Goal: Task Accomplishment & Management: Complete application form

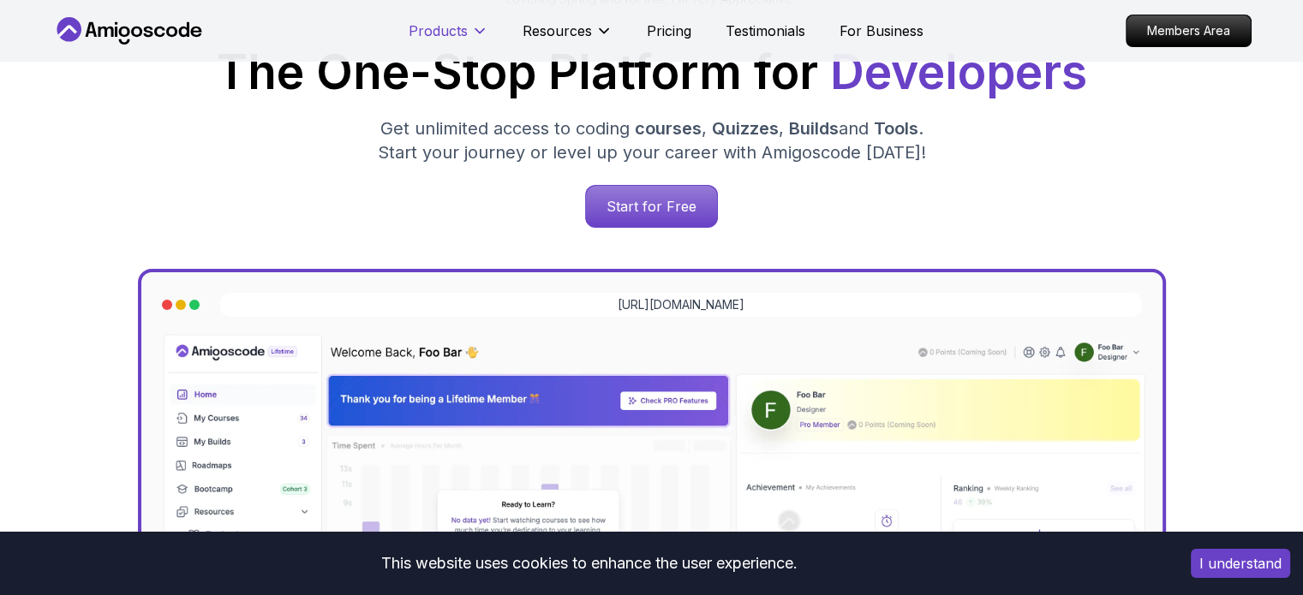
click at [473, 42] on button "Products" at bounding box center [449, 38] width 80 height 34
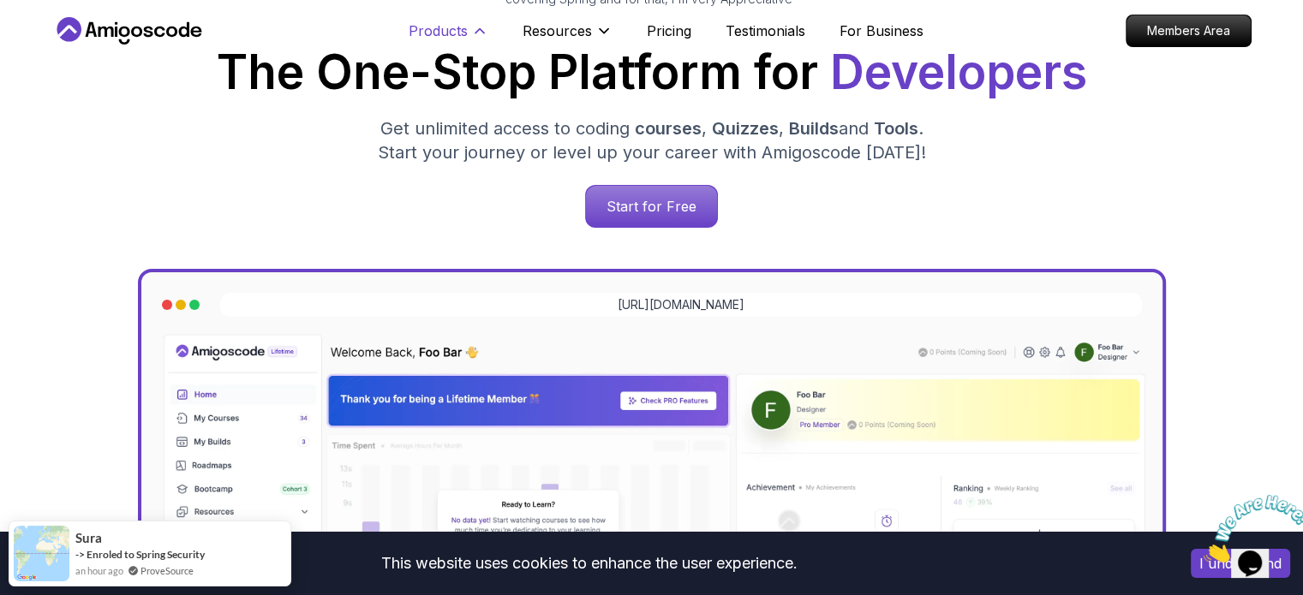
click at [476, 33] on icon at bounding box center [479, 30] width 17 height 17
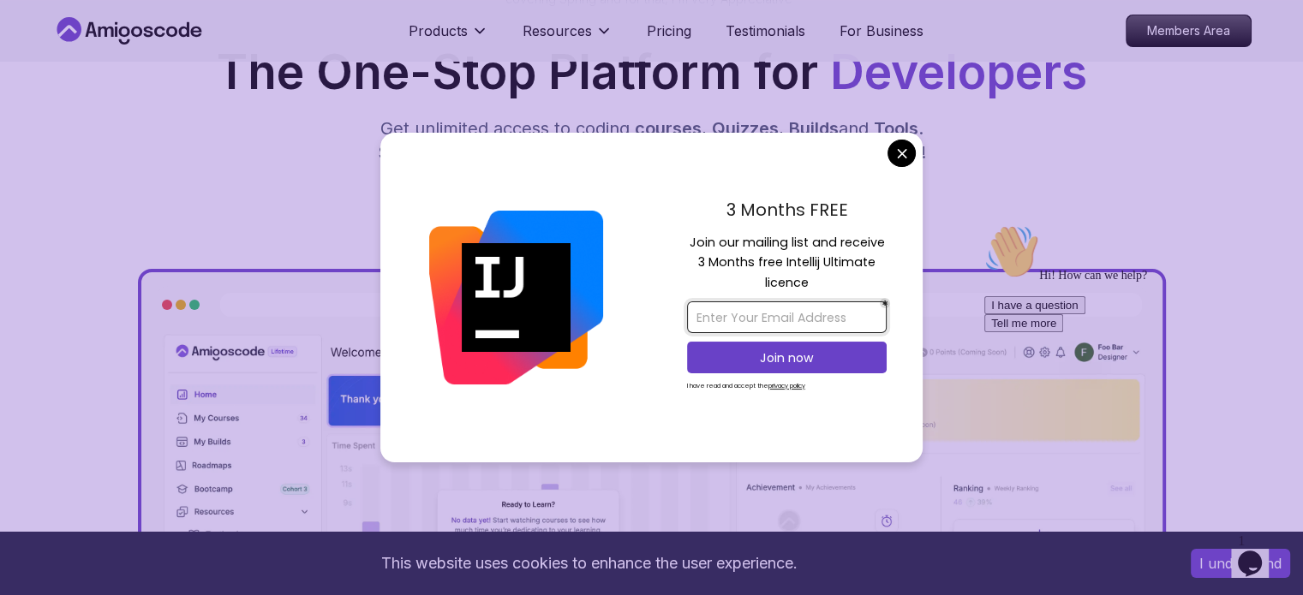
click at [810, 325] on input "email" at bounding box center [787, 317] width 200 height 32
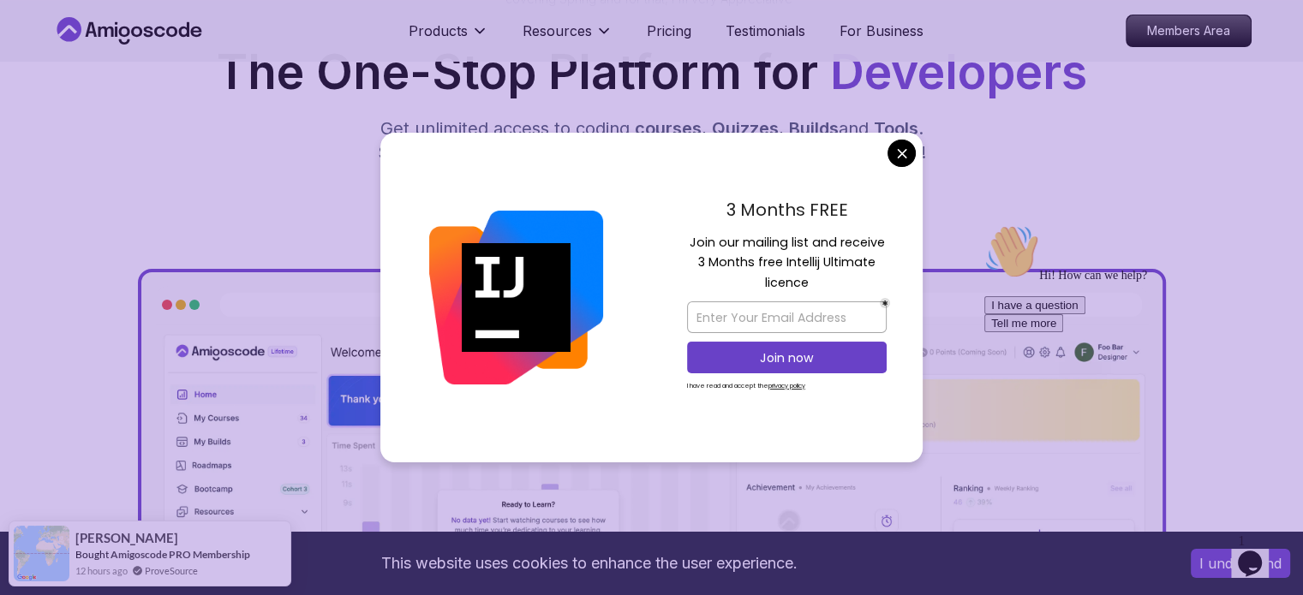
click at [678, 386] on div "3 Months FREE Join our mailing list and receive 3 Months free Intellij Ultimate…" at bounding box center [786, 298] width 271 height 331
click at [695, 386] on p "I have read and accept the privacy policy" at bounding box center [746, 386] width 118 height 9
click at [685, 383] on div "3 Months FREE Join our mailing list and receive 3 Months free Intellij Ultimate…" at bounding box center [786, 298] width 271 height 331
click at [676, 383] on div "3 Months FREE Join our mailing list and receive 3 Months free Intellij Ultimate…" at bounding box center [786, 298] width 271 height 331
click at [683, 387] on div "3 Months FREE Join our mailing list and receive 3 Months free Intellij Ultimate…" at bounding box center [786, 298] width 271 height 331
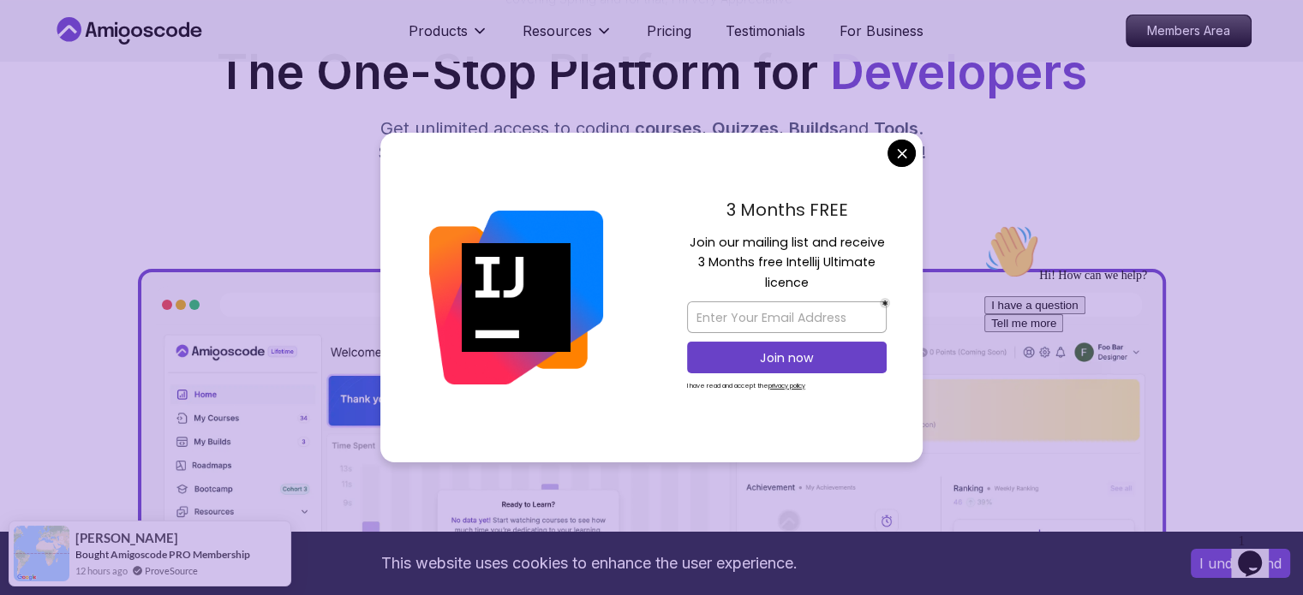
click at [684, 385] on div "3 Months FREE Join our mailing list and receive 3 Months free Intellij Ultimate…" at bounding box center [786, 298] width 271 height 331
drag, startPoint x: 691, startPoint y: 383, endPoint x: 707, endPoint y: 384, distance: 16.3
click at [692, 383] on p "I have read and accept the privacy policy" at bounding box center [746, 386] width 118 height 9
click at [726, 397] on div "Join now I have read and accept the privacy policy" at bounding box center [787, 345] width 200 height 105
click at [797, 314] on input "email" at bounding box center [787, 317] width 200 height 32
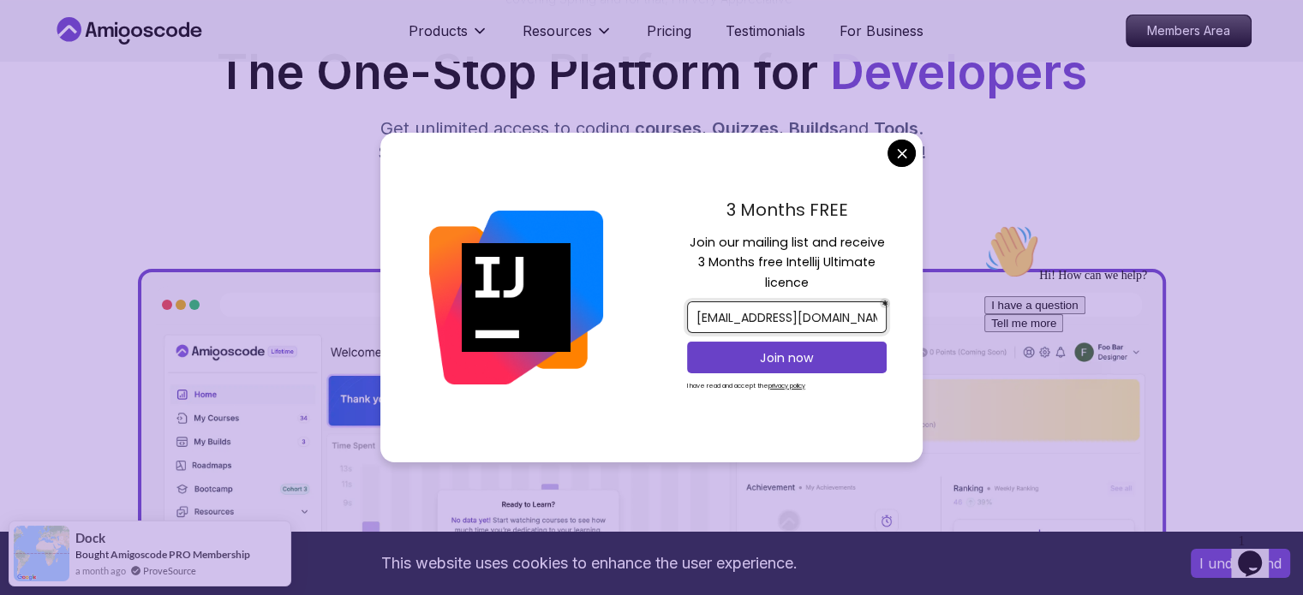
scroll to position [0, 3]
type input "[EMAIL_ADDRESS][DOMAIN_NAME]"
click at [819, 354] on p "Join now" at bounding box center [787, 357] width 162 height 17
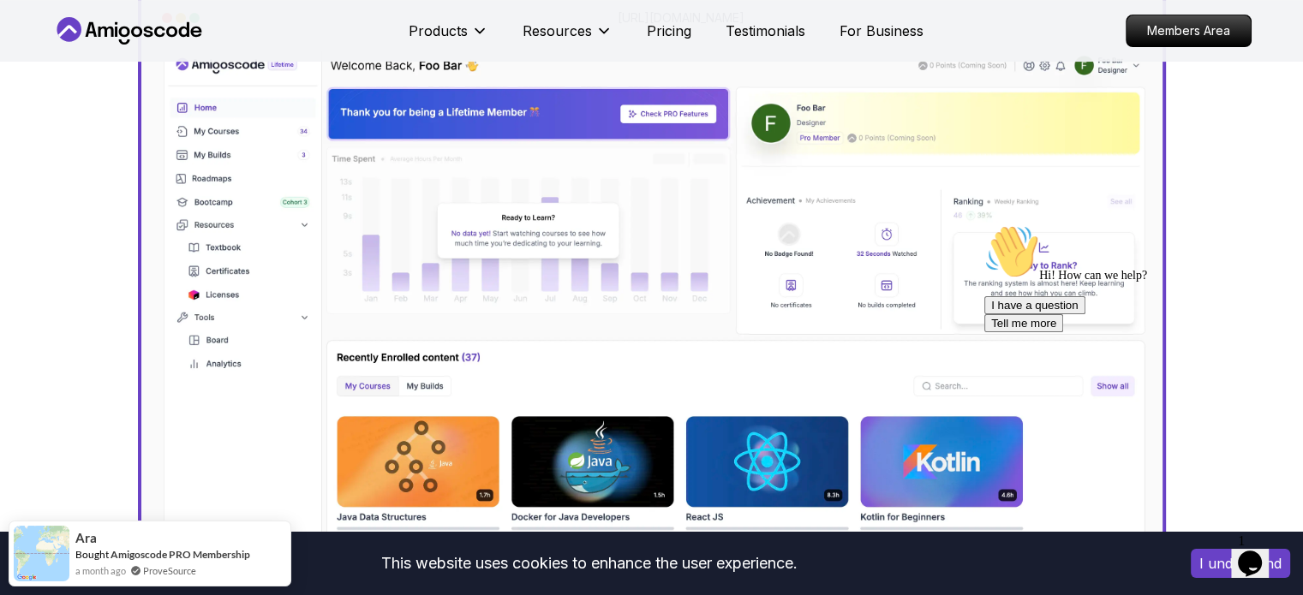
scroll to position [0, 0]
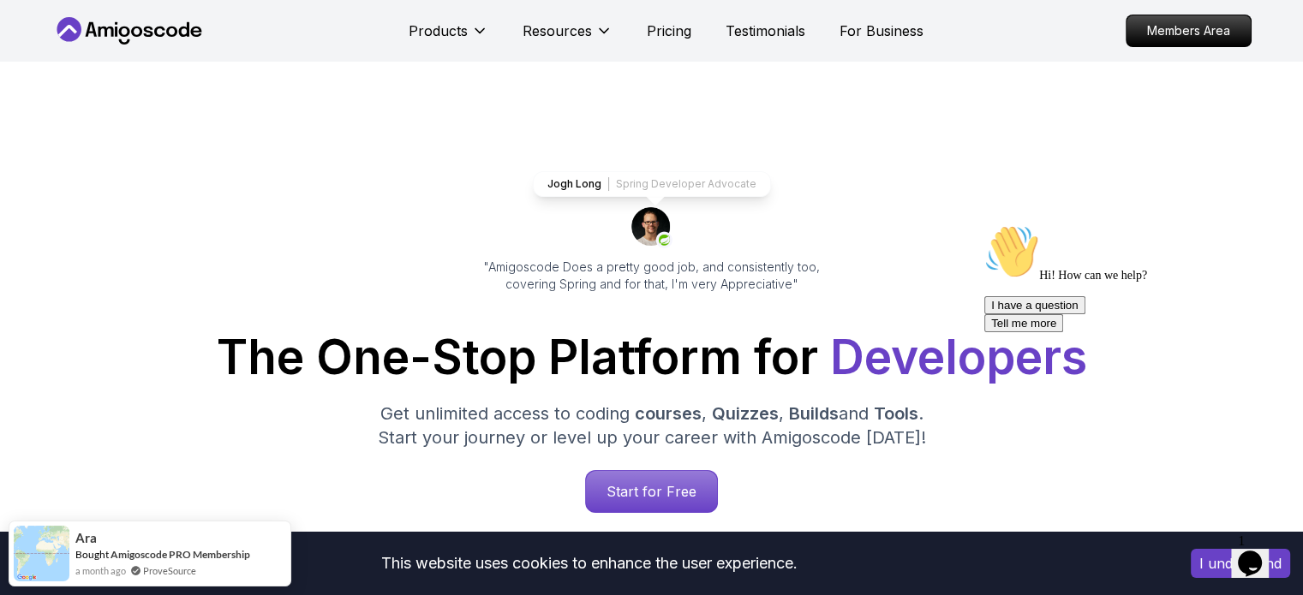
click at [984, 224] on icon "Chat attention grabber" at bounding box center [984, 224] width 0 height 0
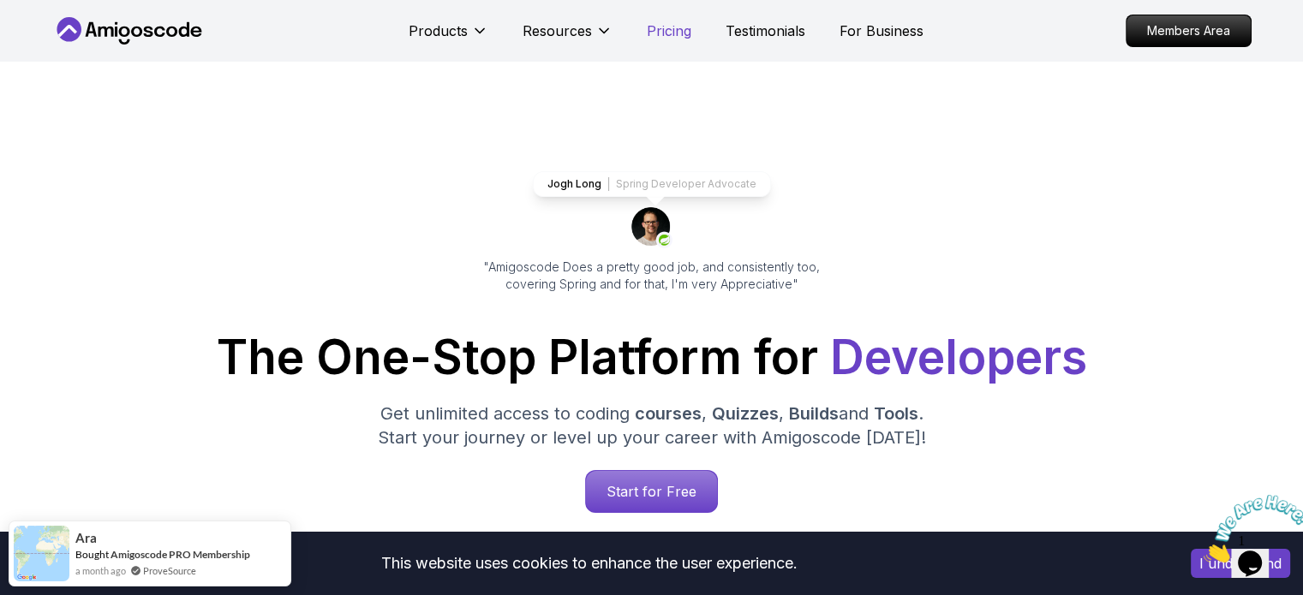
click at [675, 24] on p "Pricing" at bounding box center [669, 31] width 45 height 21
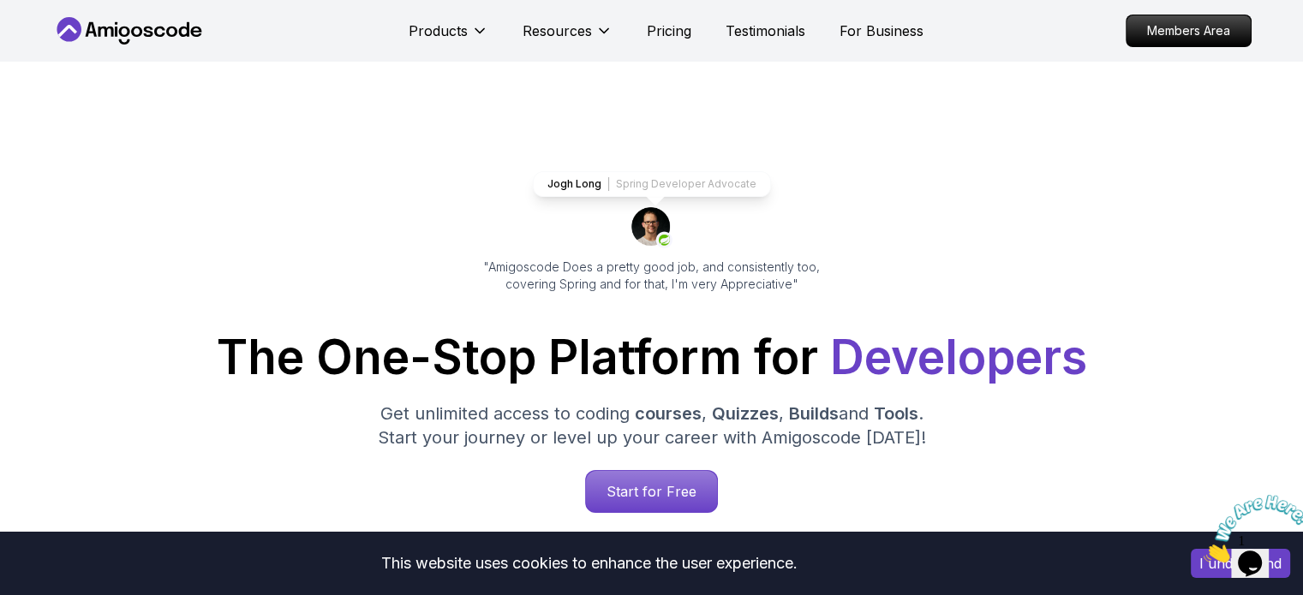
scroll to position [3679, 0]
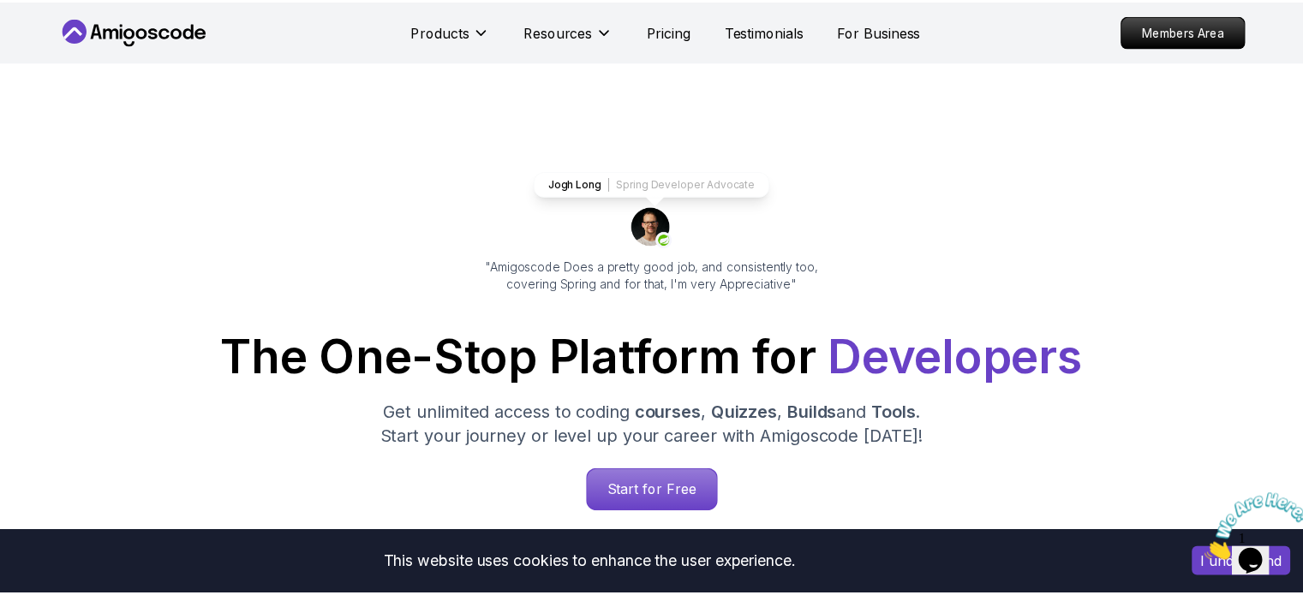
scroll to position [3679, 0]
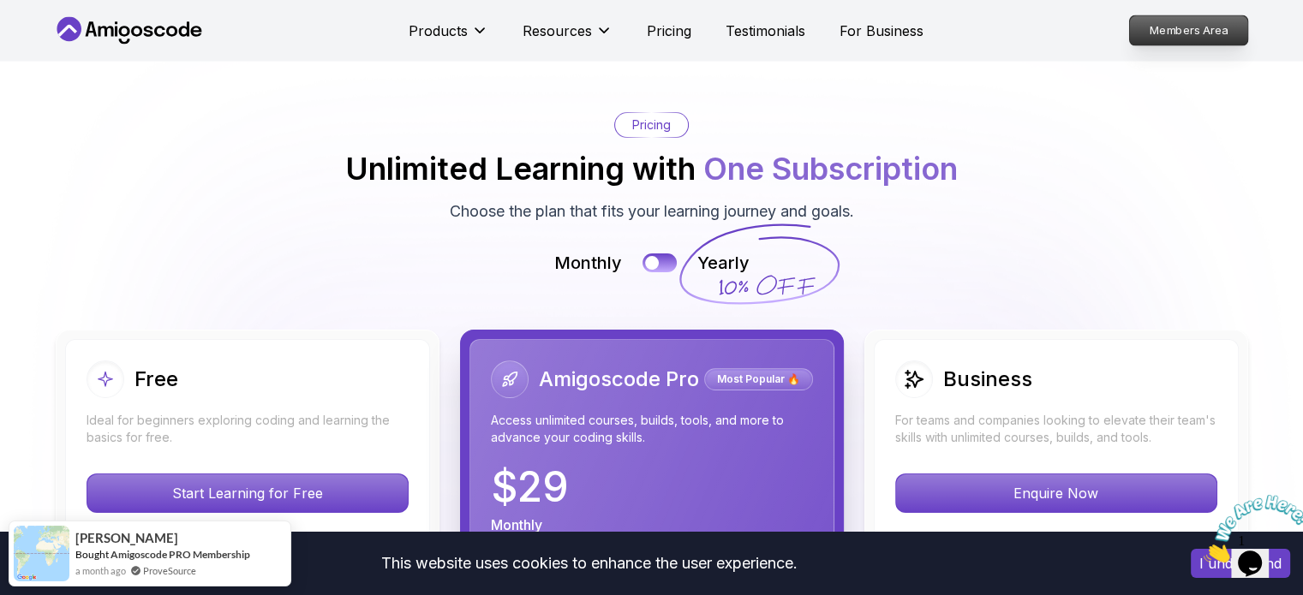
click at [1247, 33] on link "Members Area" at bounding box center [1188, 30] width 120 height 31
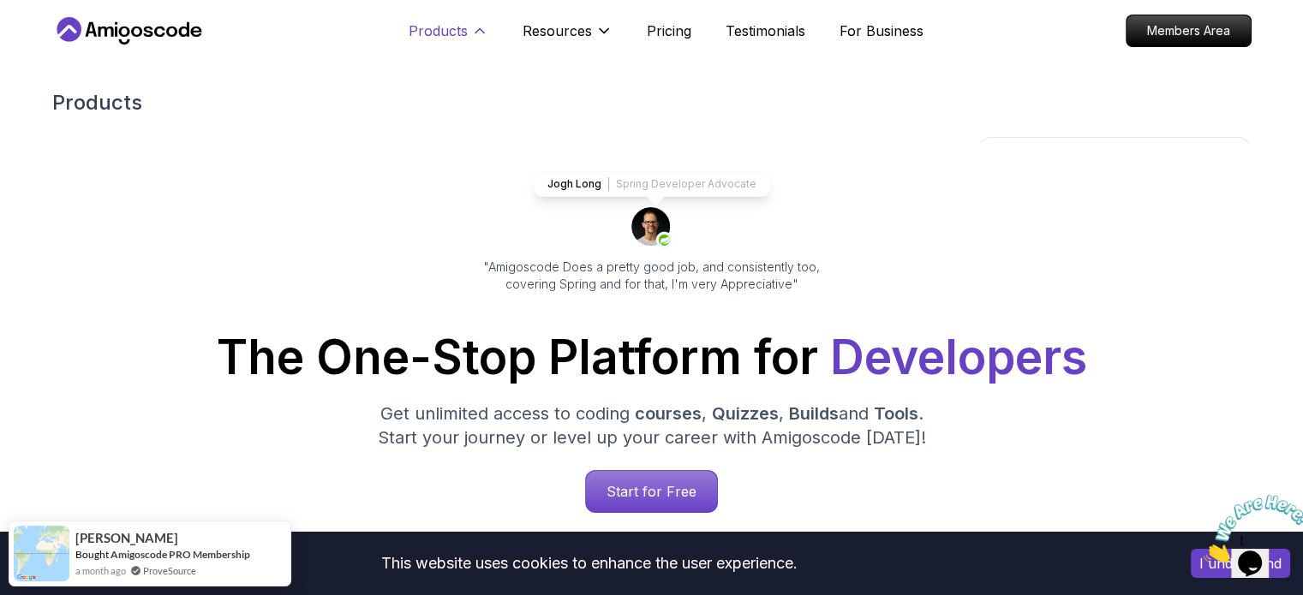
click at [446, 31] on p "Products" at bounding box center [438, 31] width 59 height 21
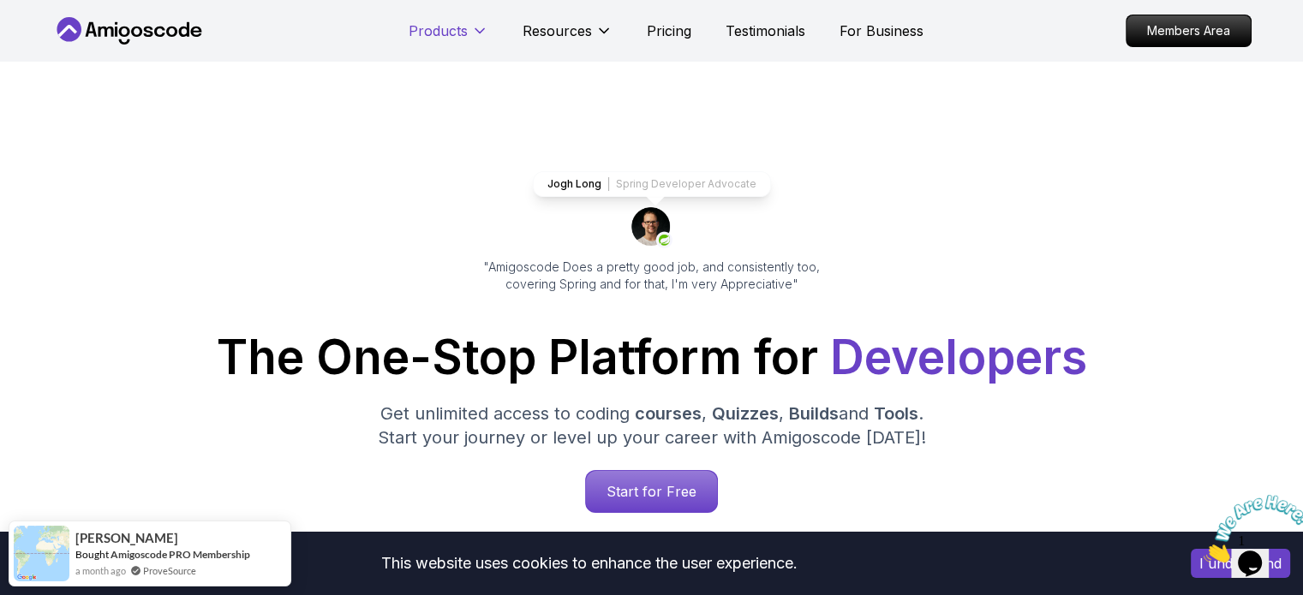
click at [446, 31] on p "Products" at bounding box center [438, 31] width 59 height 21
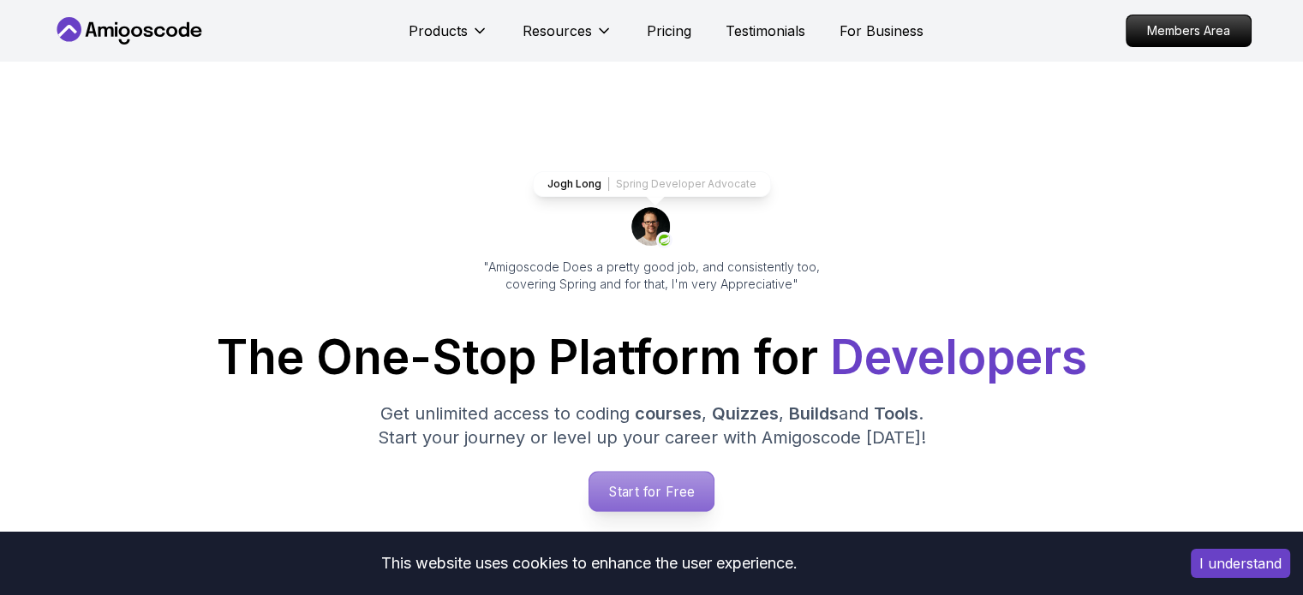
click at [673, 483] on p "Start for Free" at bounding box center [651, 491] width 124 height 39
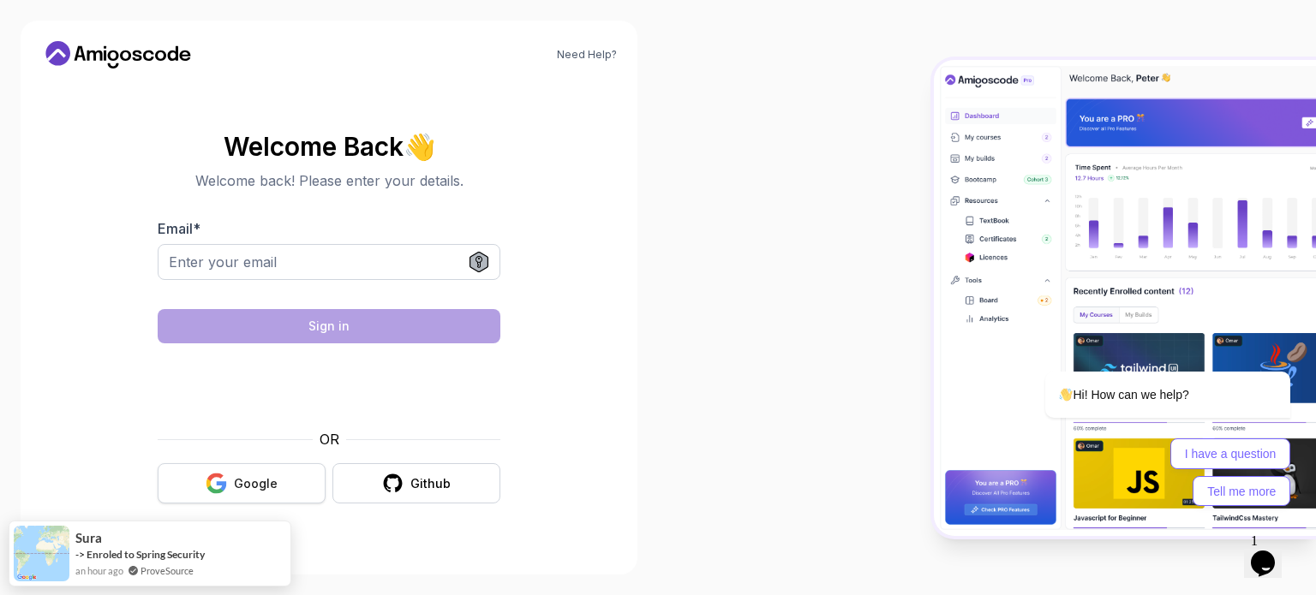
click at [264, 478] on div "Google" at bounding box center [256, 483] width 44 height 17
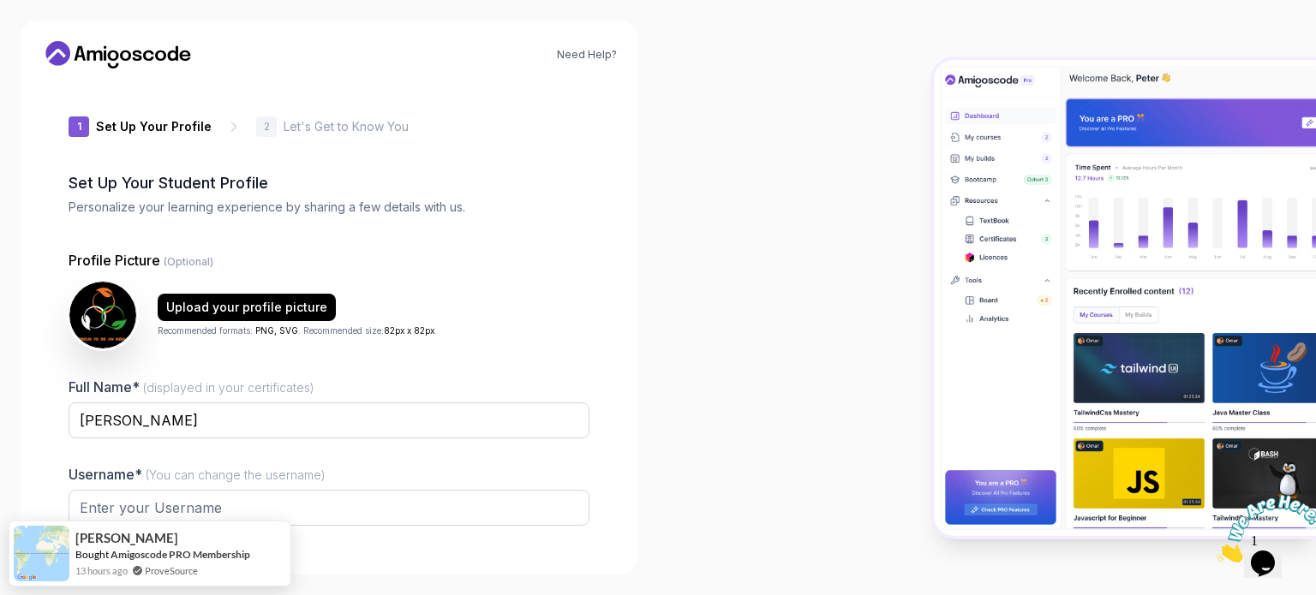
type input "keencobrab71eb"
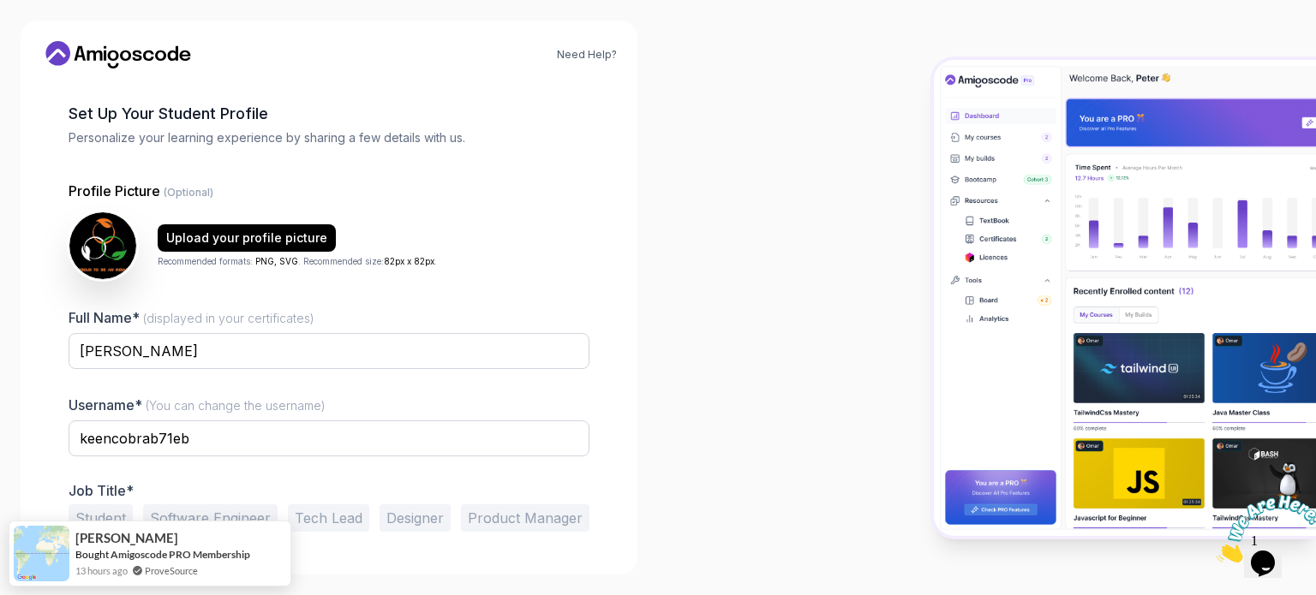
scroll to position [118, 0]
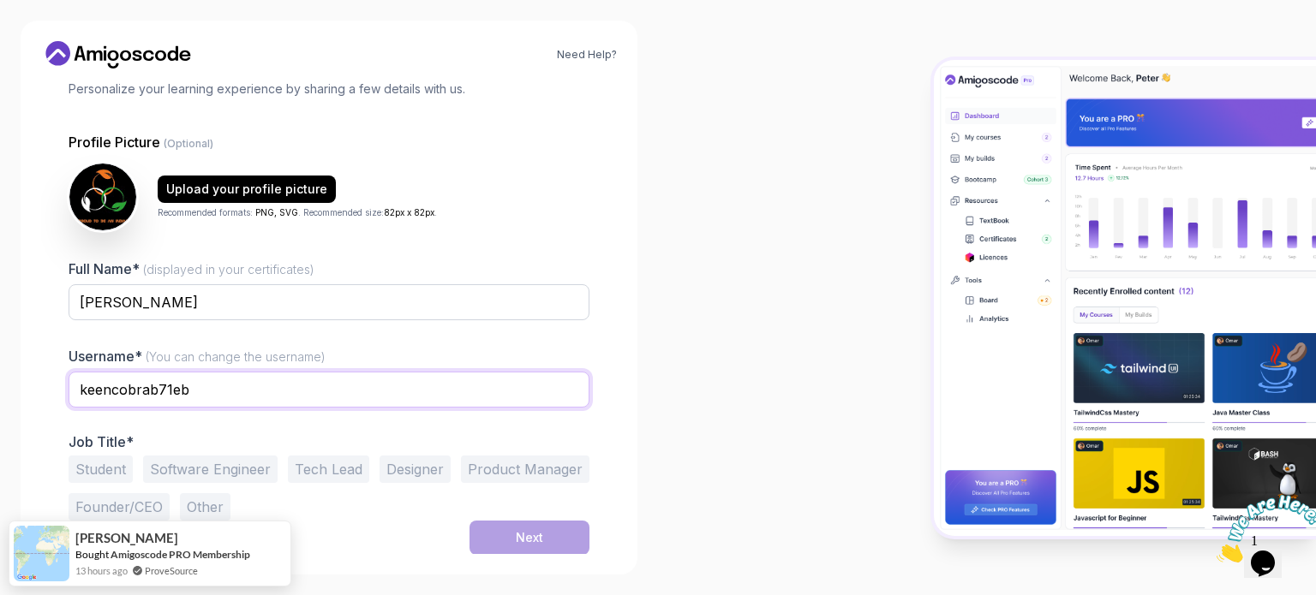
drag, startPoint x: 272, startPoint y: 381, endPoint x: 23, endPoint y: 373, distance: 249.4
click at [23, 373] on div "Need Help? 1 Set Up Your Profile 1 Set Up Your Profile 2 Let's Get to Know You …" at bounding box center [329, 298] width 617 height 554
click at [113, 403] on input "text" at bounding box center [329, 390] width 521 height 36
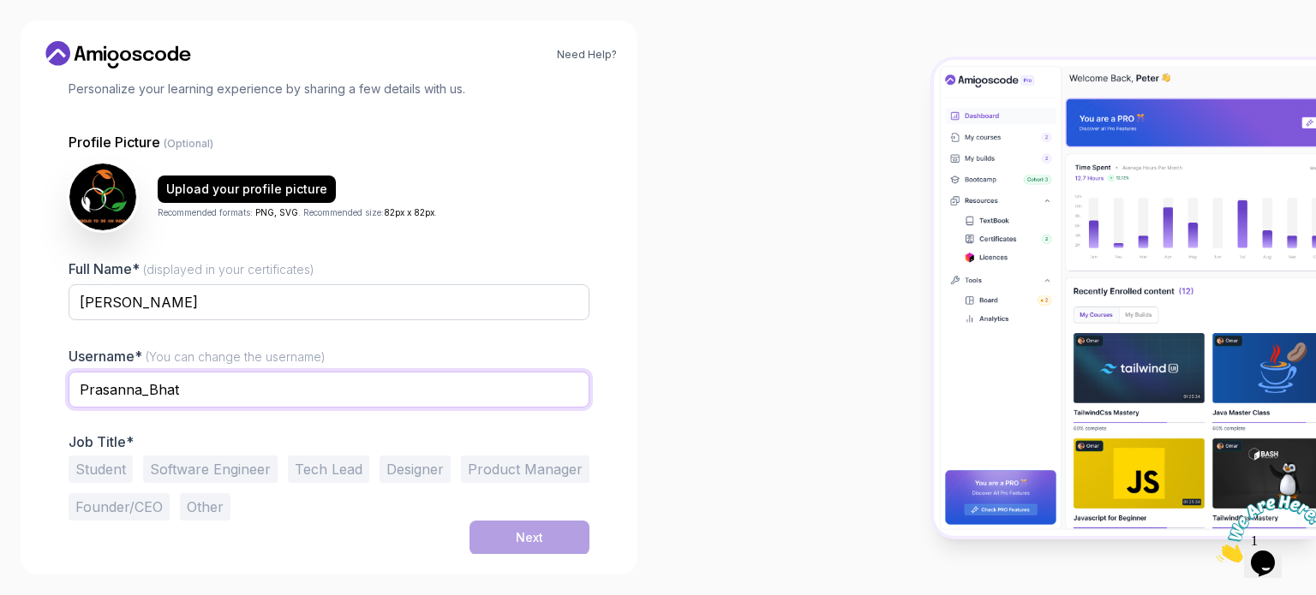
type input "Prasanna_Bhat"
click at [717, 338] on div at bounding box center [987, 297] width 658 height 595
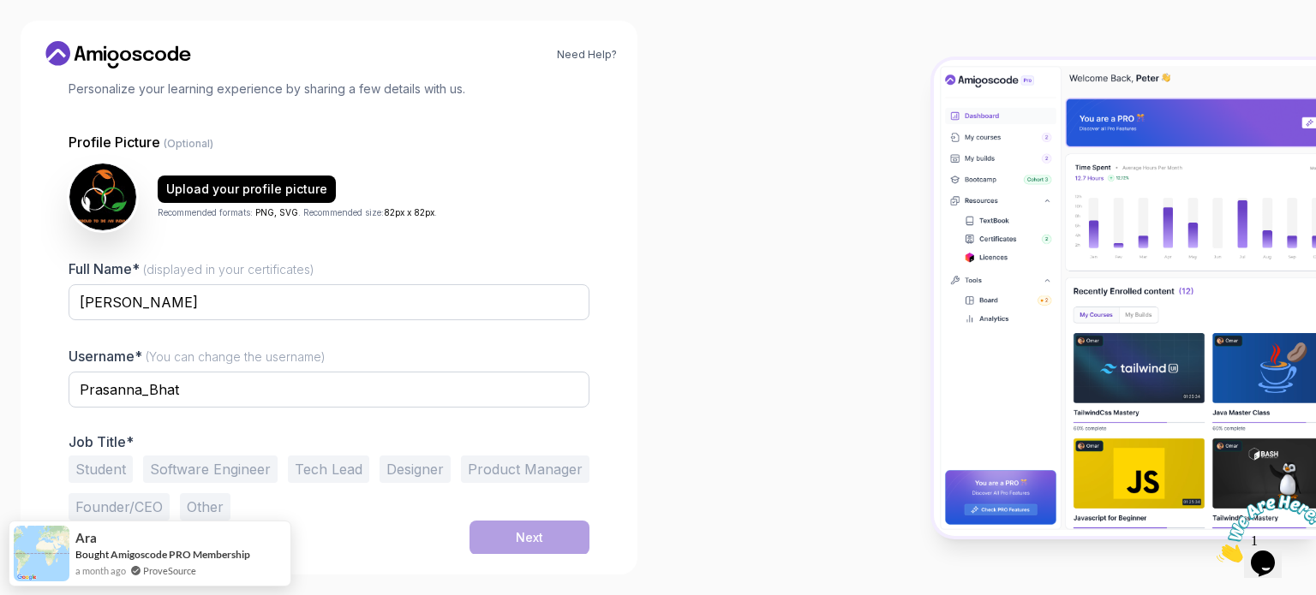
click at [98, 471] on button "Student" at bounding box center [101, 469] width 64 height 27
click at [516, 529] on div "Next" at bounding box center [529, 537] width 27 height 17
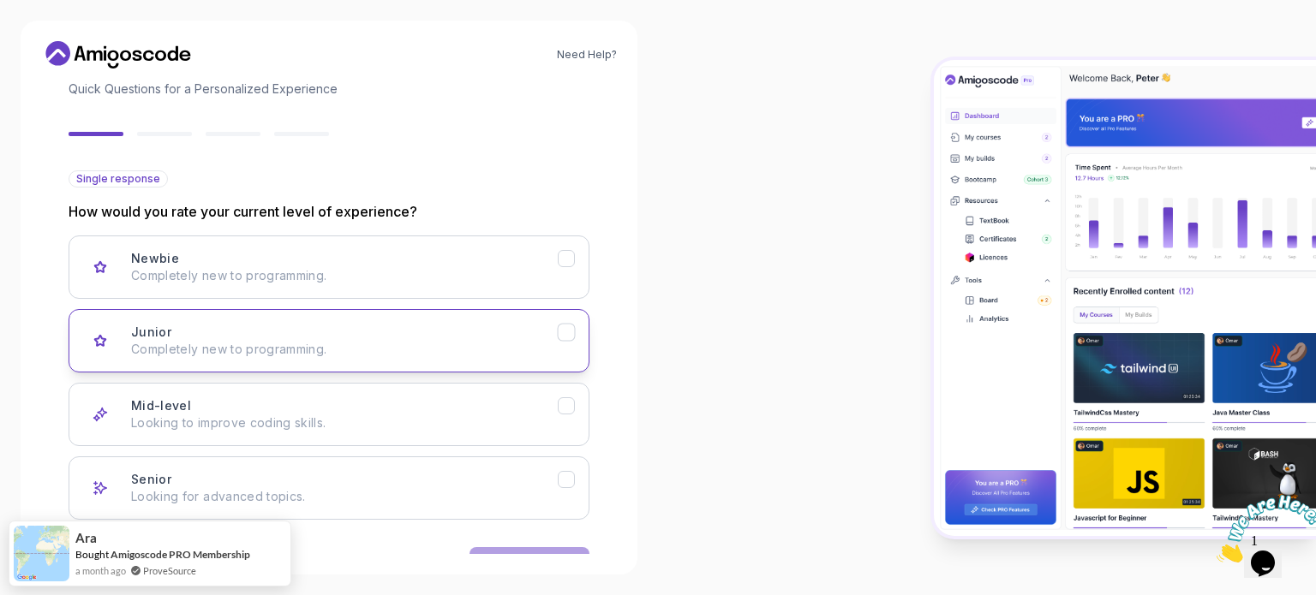
click at [531, 331] on div "Junior Completely new to programming." at bounding box center [344, 341] width 427 height 34
click at [540, 550] on button "Next" at bounding box center [529, 564] width 120 height 34
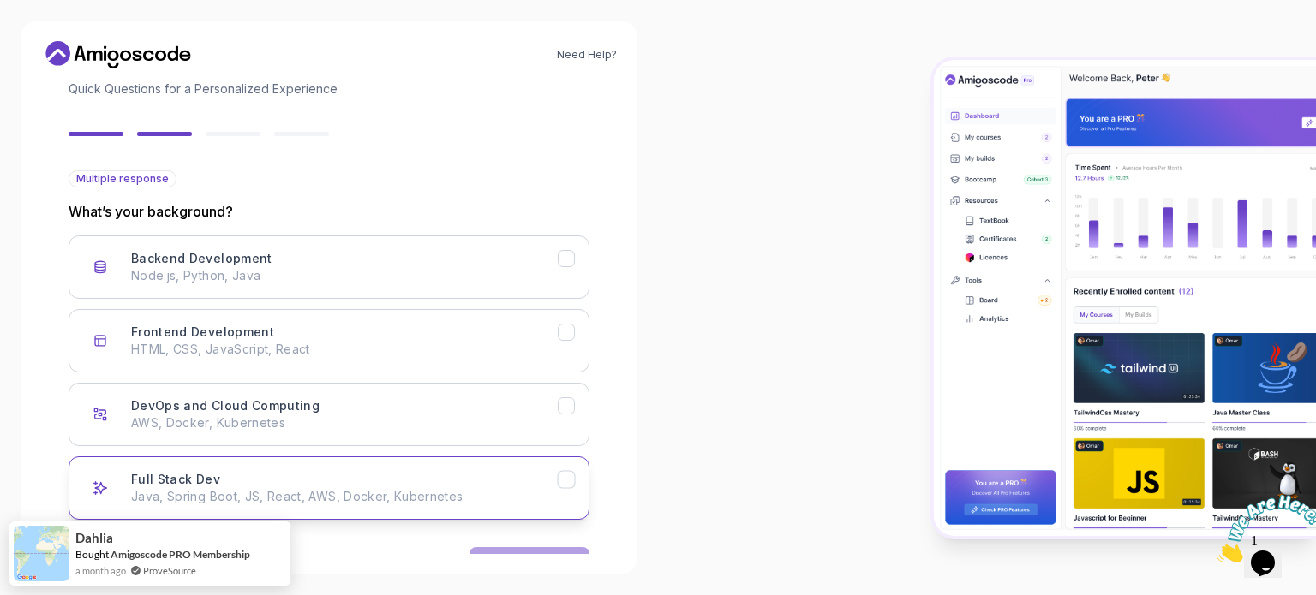
click at [312, 474] on div "Full Stack Dev Java, Spring Boot, JS, React, AWS, Docker, Kubernetes" at bounding box center [344, 488] width 427 height 34
click at [486, 547] on button "Next" at bounding box center [529, 564] width 120 height 34
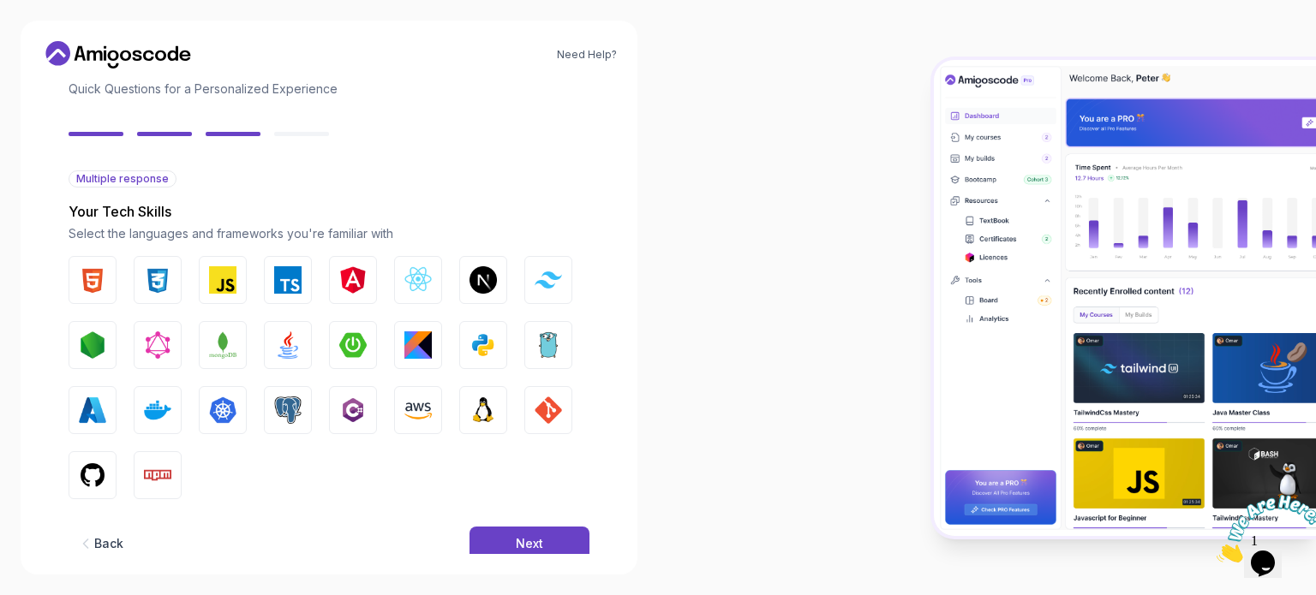
click at [66, 468] on div "2 Let's Get to Know You 1 Set Up Your Profile 2 Let's Get to Know You Getting t…" at bounding box center [329, 318] width 576 height 472
click at [83, 473] on img "button" at bounding box center [92, 475] width 27 height 27
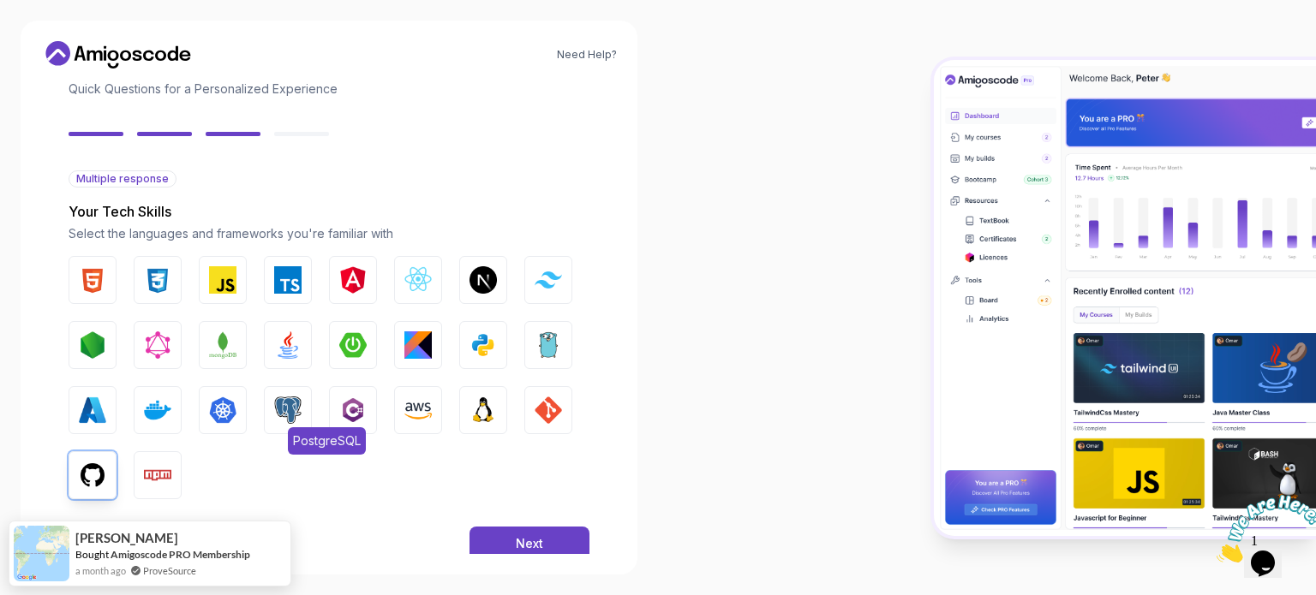
click at [287, 410] on img "button" at bounding box center [287, 410] width 27 height 27
click at [476, 359] on button "Python" at bounding box center [483, 345] width 48 height 48
click at [283, 352] on img "button" at bounding box center [287, 344] width 27 height 27
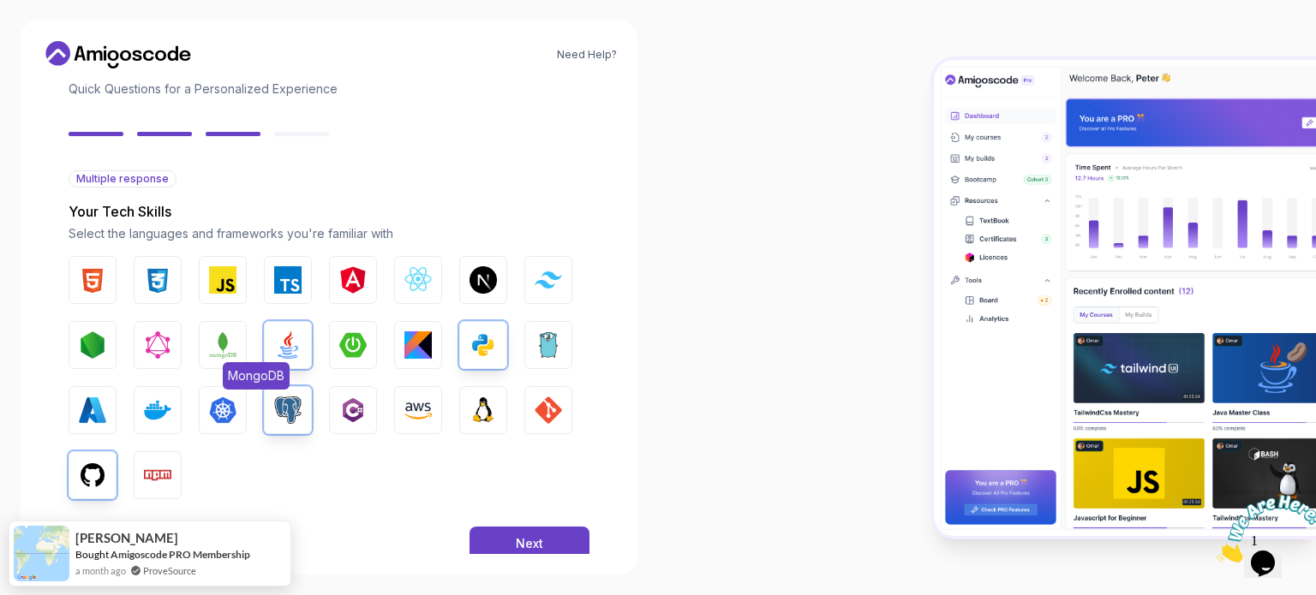
click at [209, 349] on img "button" at bounding box center [222, 344] width 27 height 27
click at [155, 425] on button "Docker" at bounding box center [158, 410] width 48 height 48
click at [534, 349] on button "Go" at bounding box center [548, 345] width 48 height 48
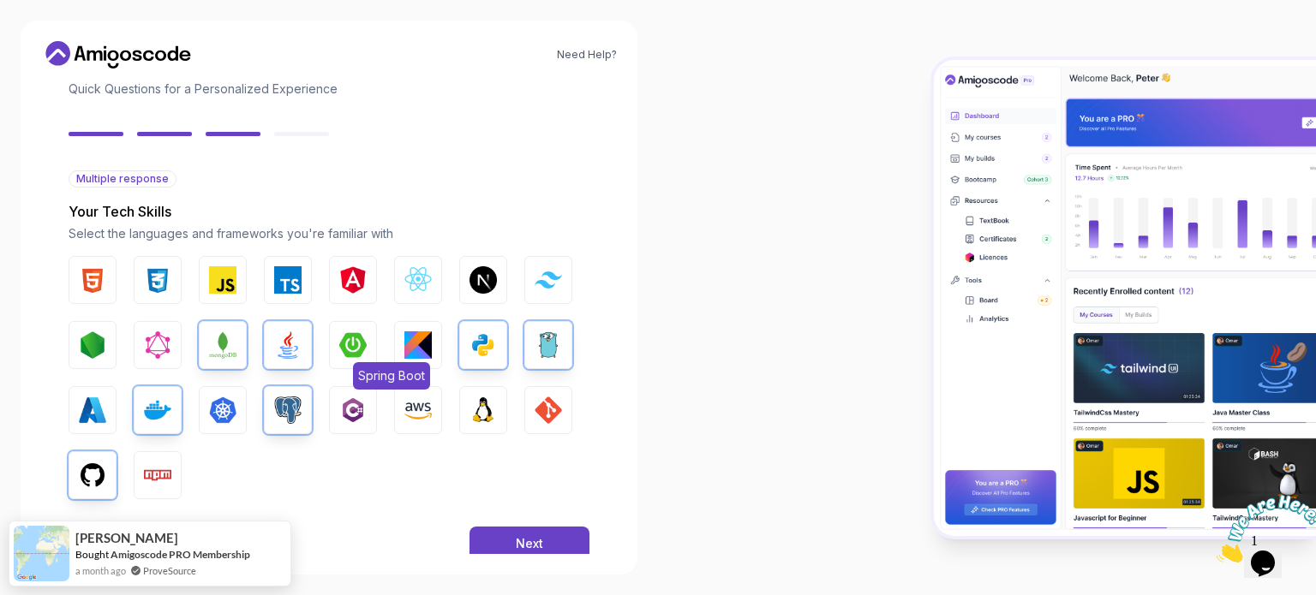
click at [367, 347] on button "Spring Boot" at bounding box center [353, 345] width 48 height 48
click at [486, 537] on button "Next" at bounding box center [529, 544] width 120 height 34
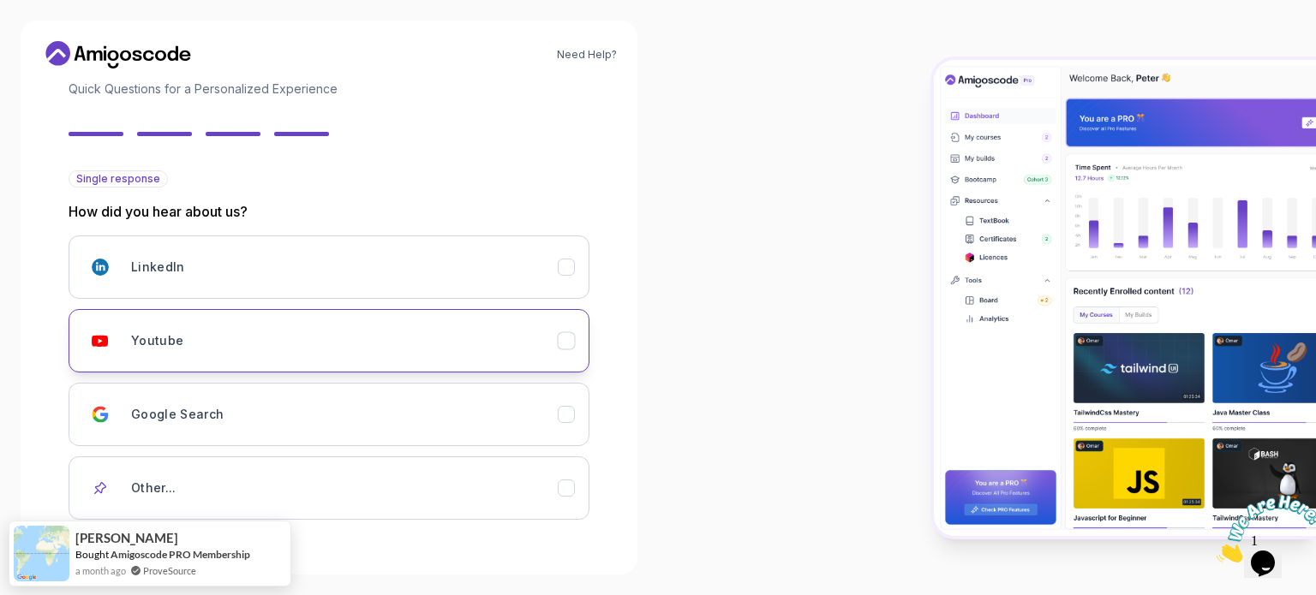
scroll to position [182, 0]
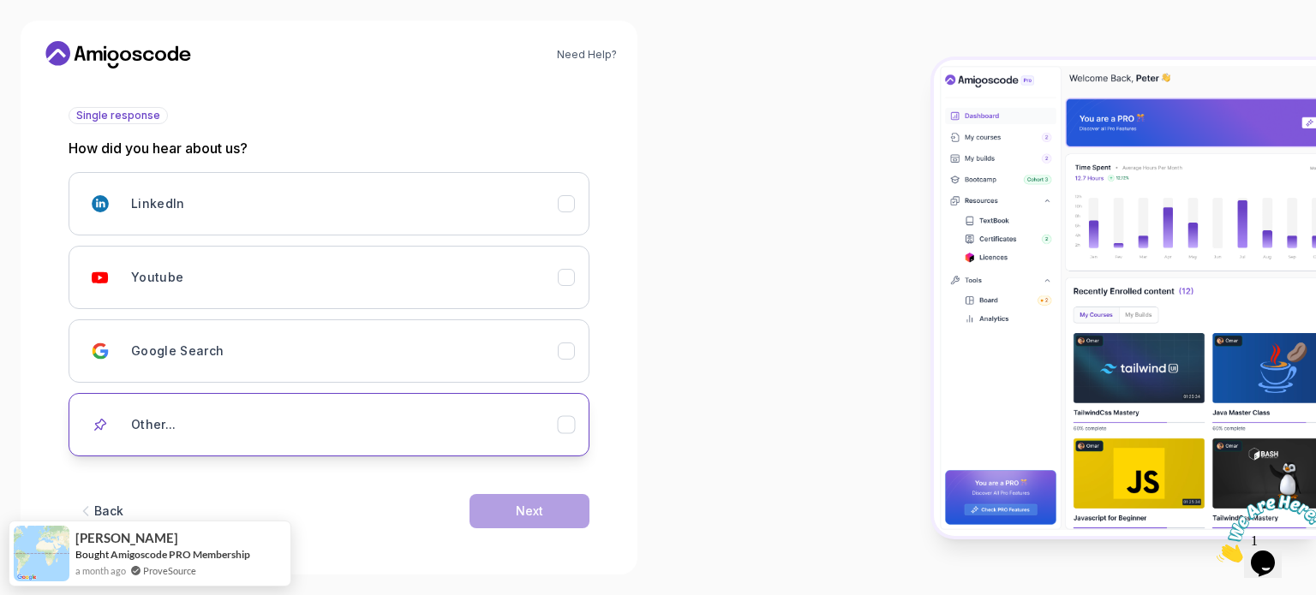
click at [373, 445] on button "Other..." at bounding box center [329, 424] width 521 height 63
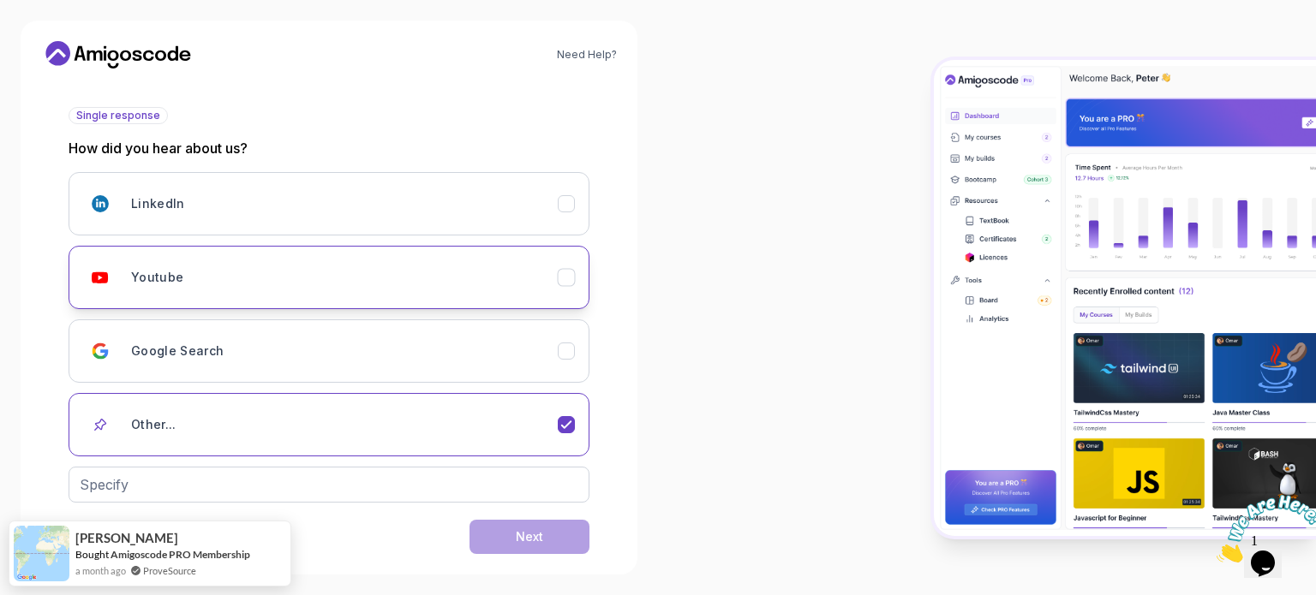
click at [285, 297] on button "Youtube" at bounding box center [329, 277] width 521 height 63
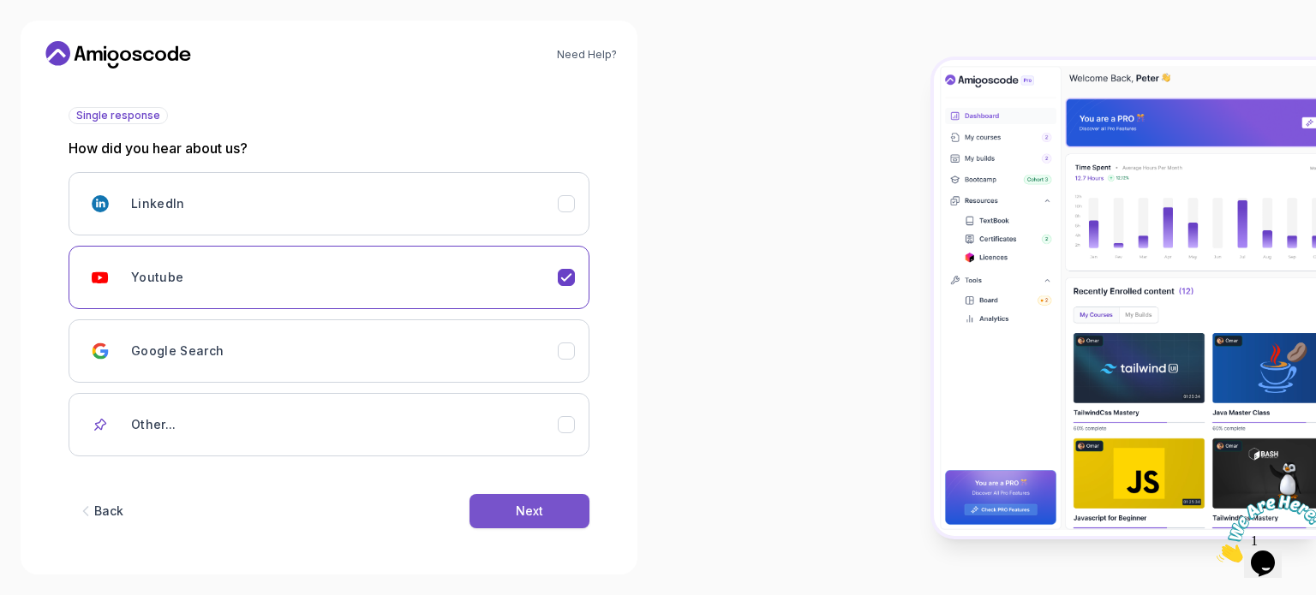
click at [511, 514] on button "Next" at bounding box center [529, 511] width 120 height 34
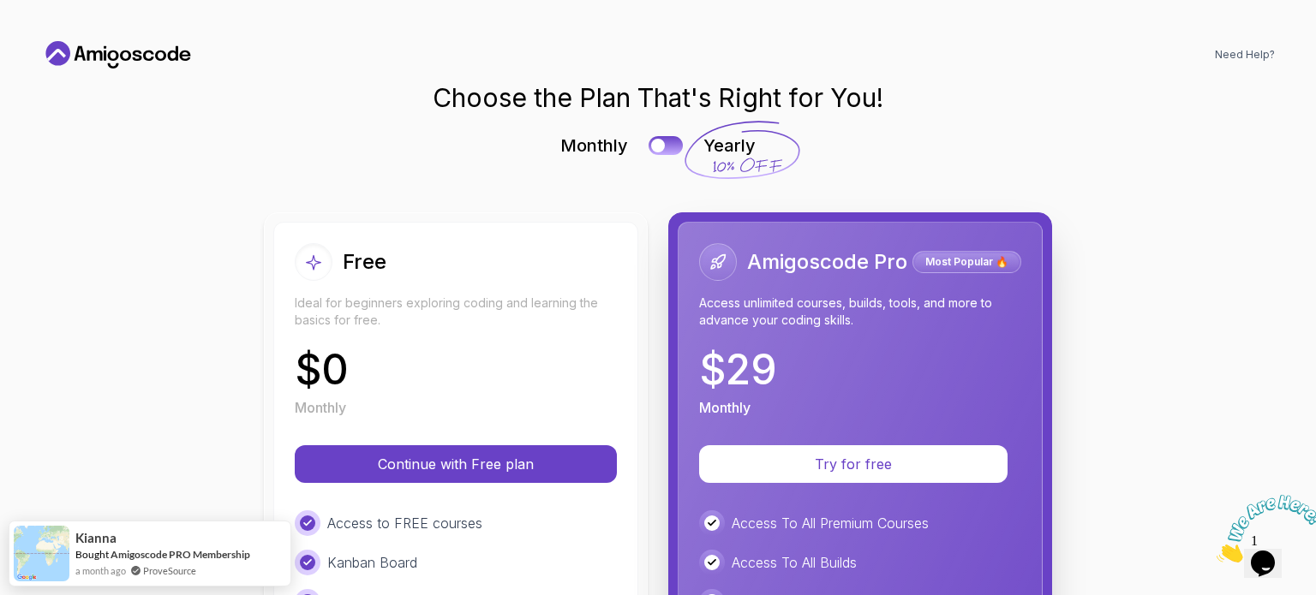
scroll to position [285, 0]
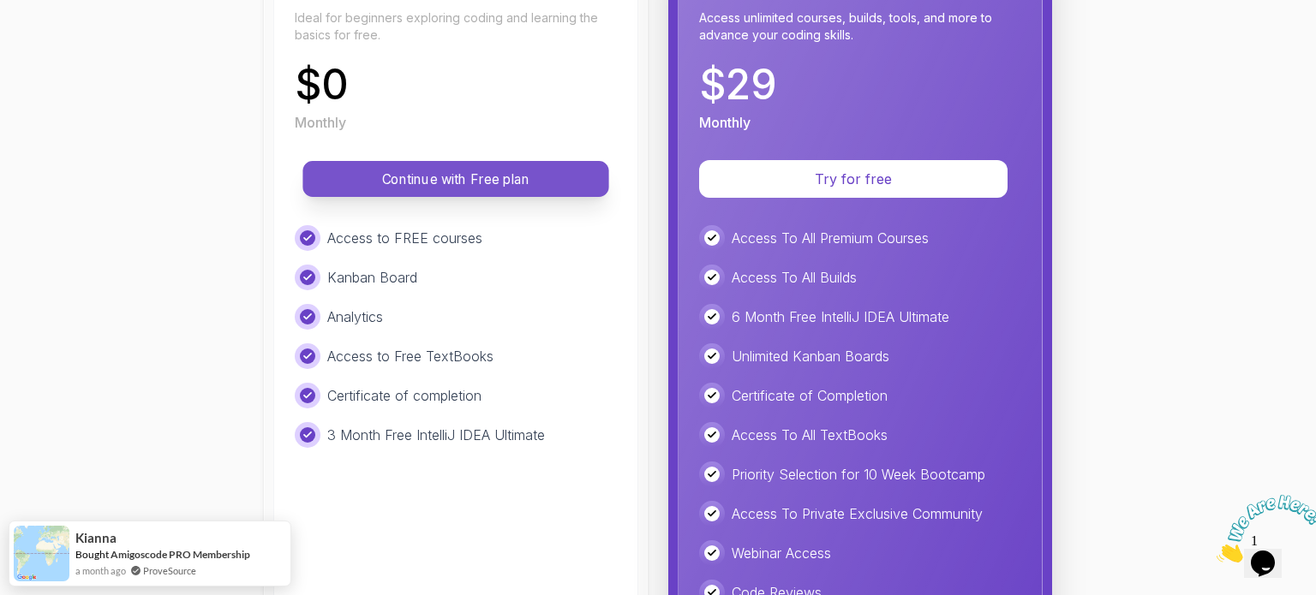
click at [493, 184] on p "Continue with Free plan" at bounding box center [455, 180] width 267 height 20
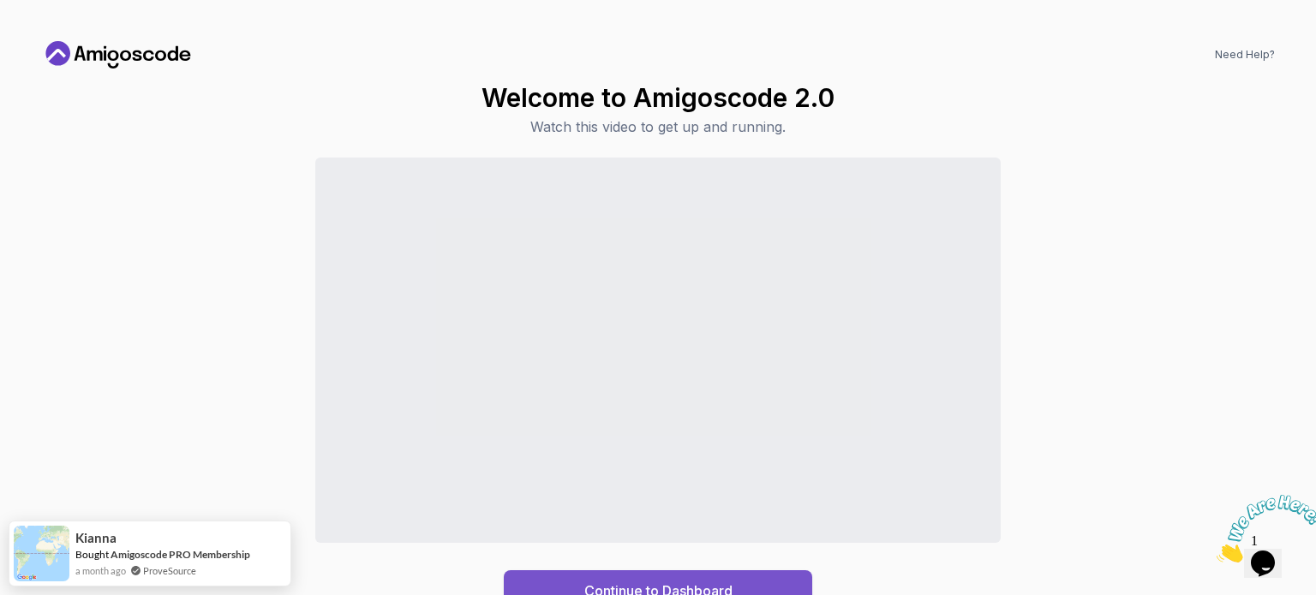
click at [731, 594] on div "Continue to Dashboard" at bounding box center [658, 591] width 148 height 21
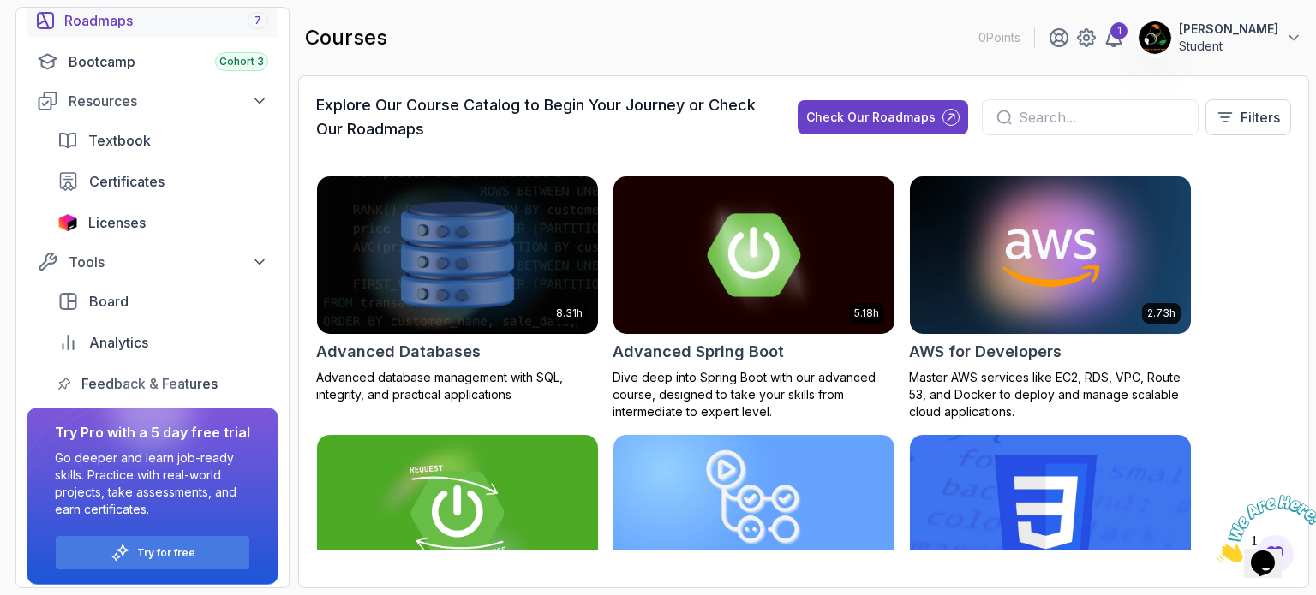
scroll to position [221, 0]
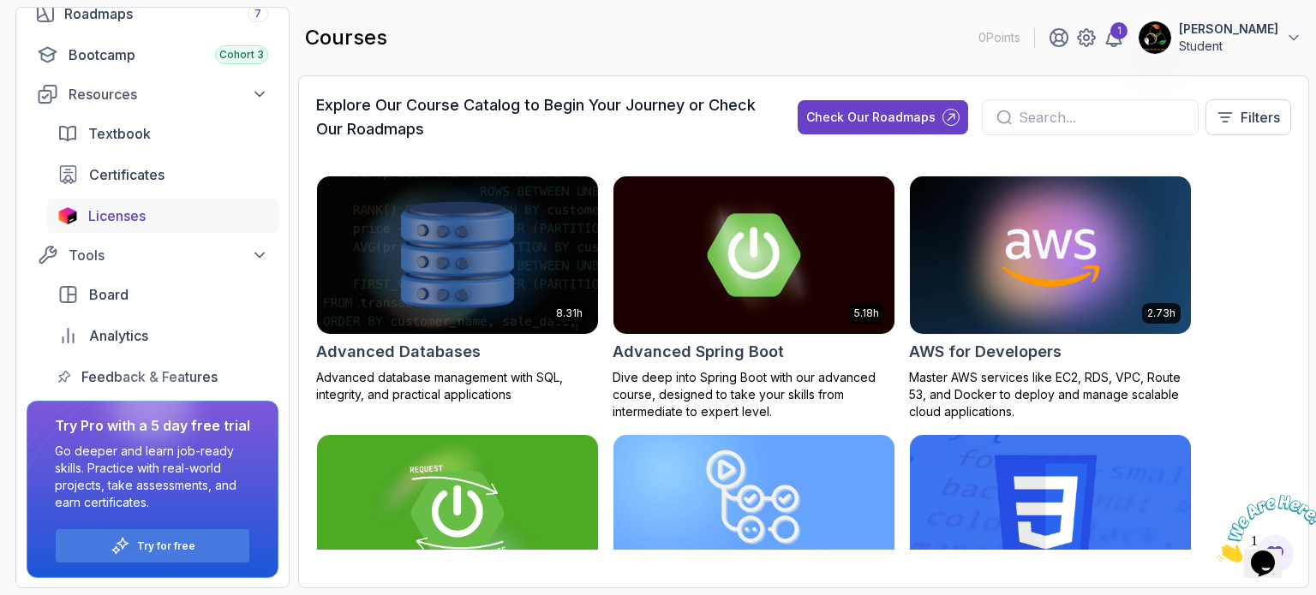
click at [153, 222] on div "Licenses" at bounding box center [178, 216] width 180 height 21
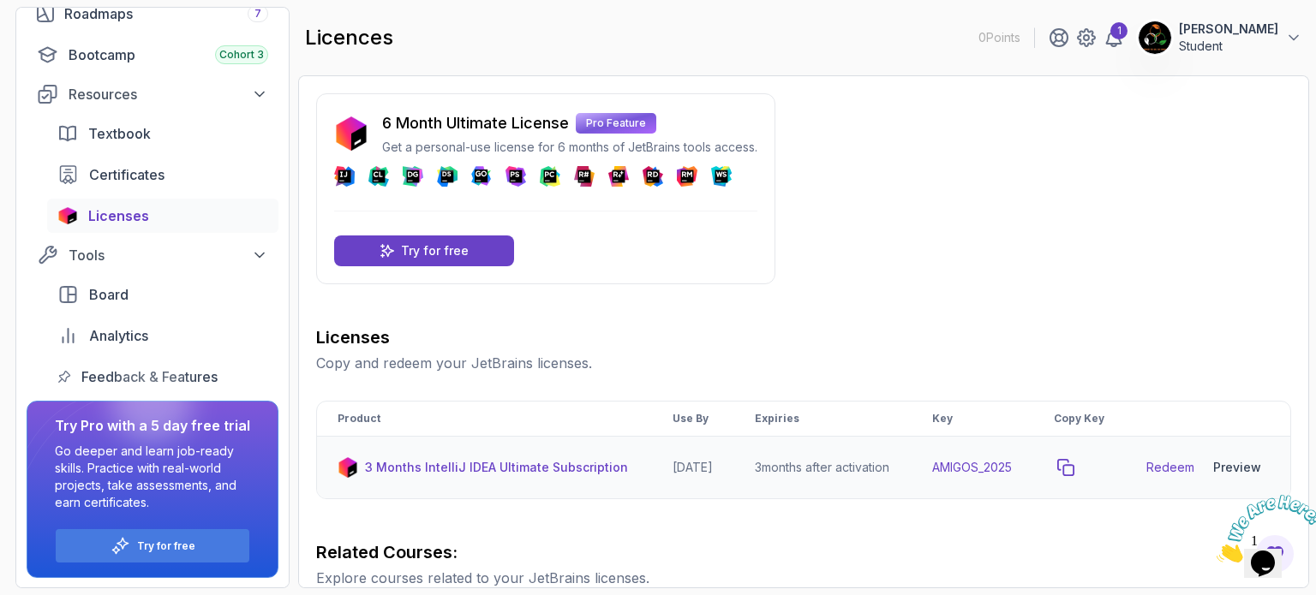
click at [1074, 476] on icon "copy-button" at bounding box center [1065, 467] width 17 height 17
